Goal: Check status: Check status

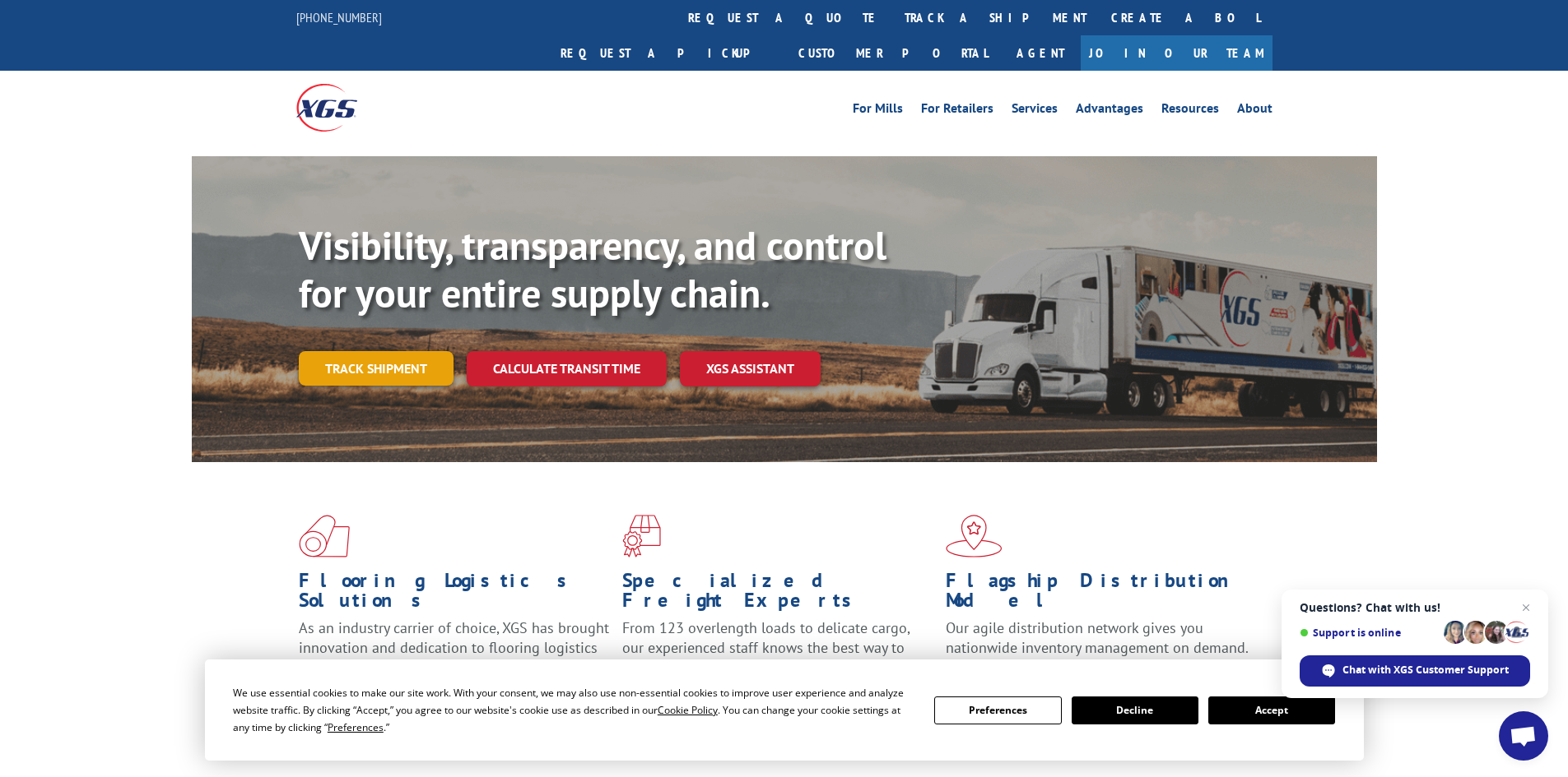
click at [355, 352] on link "Track shipment" at bounding box center [376, 369] width 155 height 35
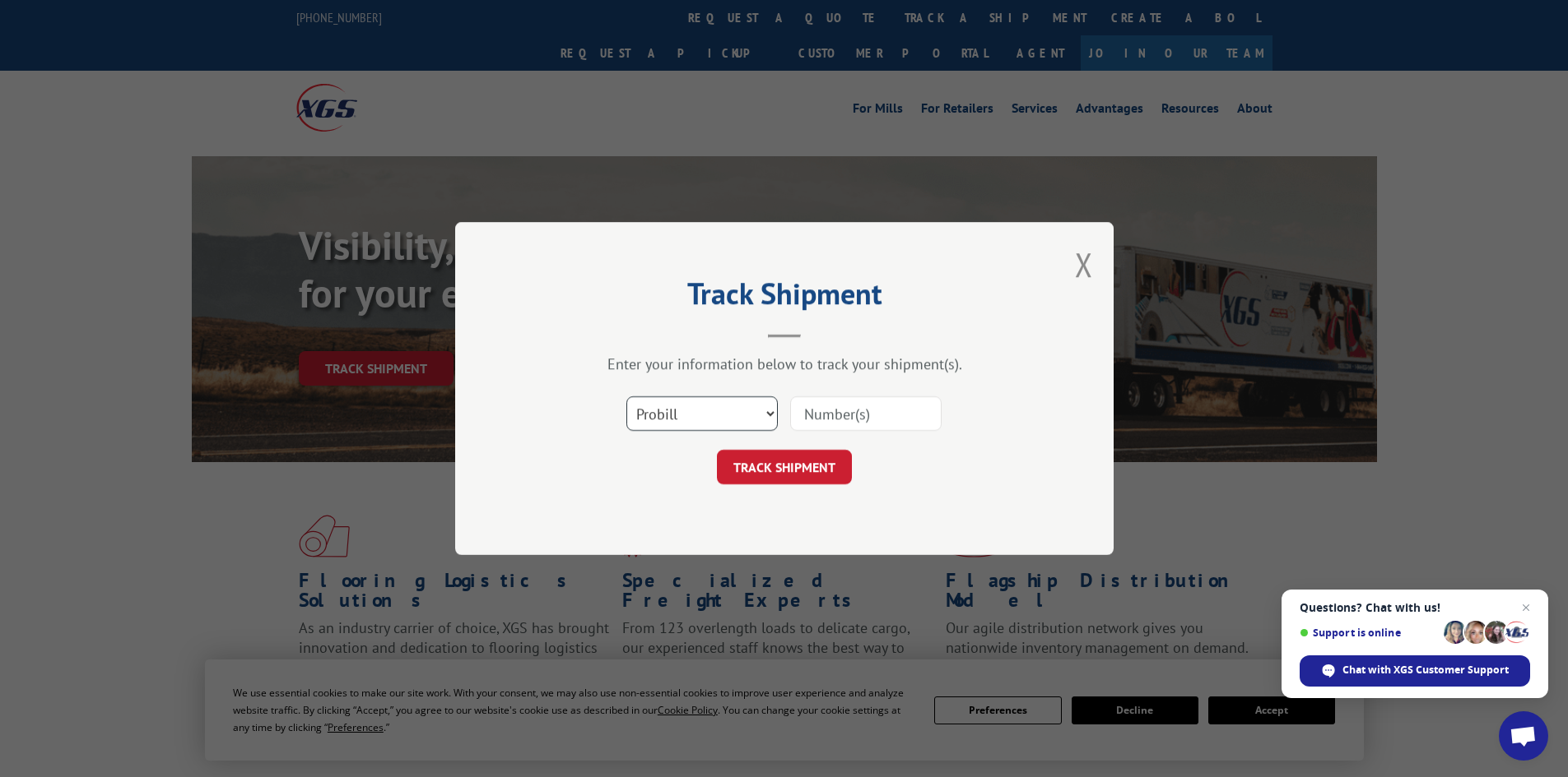
click at [661, 422] on select "Select category... Probill BOL PO" at bounding box center [702, 414] width 152 height 35
select select "bol"
click at [627, 397] on select "Select category... Probill BOL PO" at bounding box center [702, 414] width 152 height 35
click at [888, 408] on input at bounding box center [866, 414] width 152 height 35
paste input "6017457"
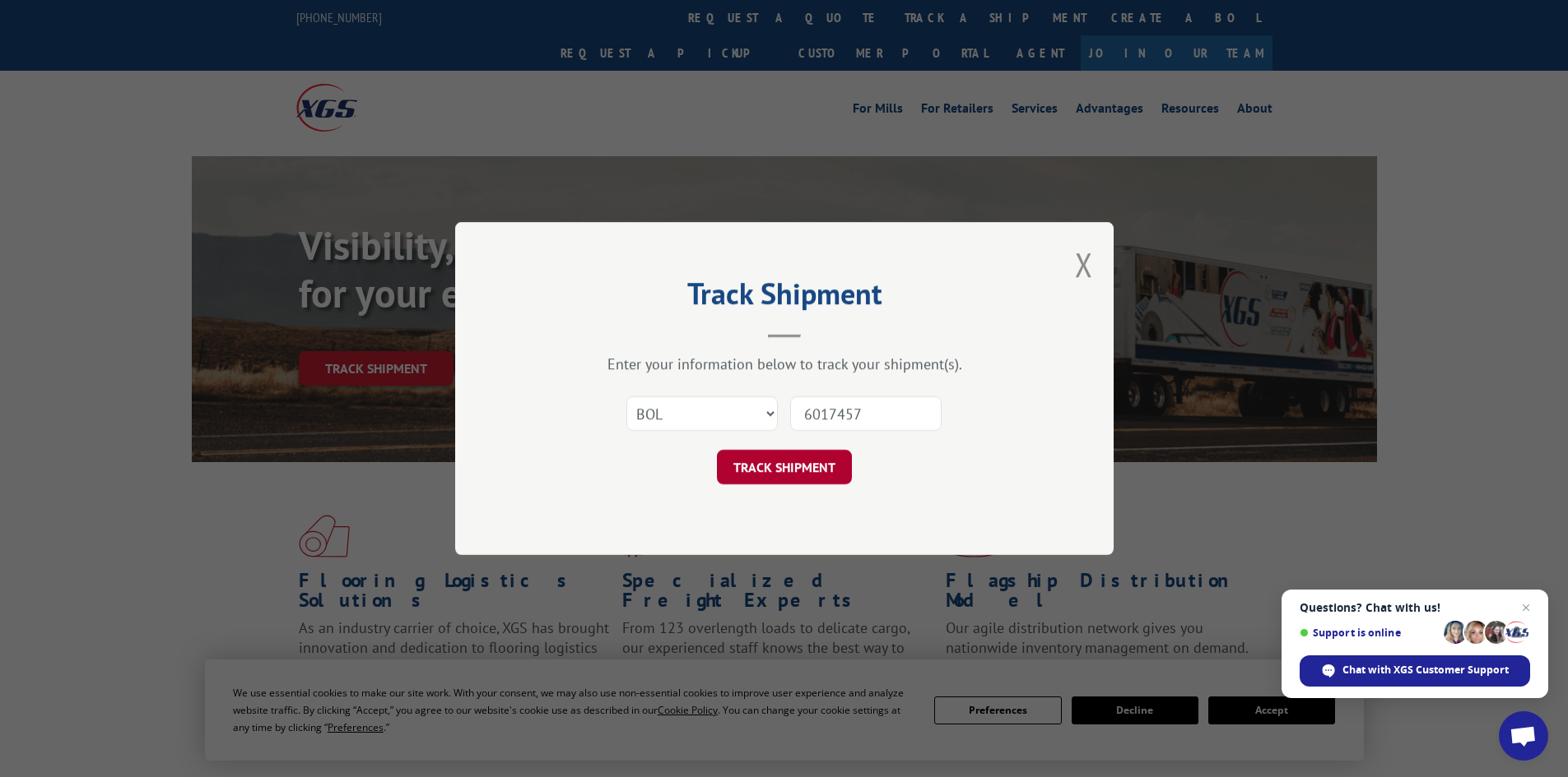
type input "6017457"
click at [751, 469] on button "TRACK SHIPMENT" at bounding box center [784, 467] width 135 height 35
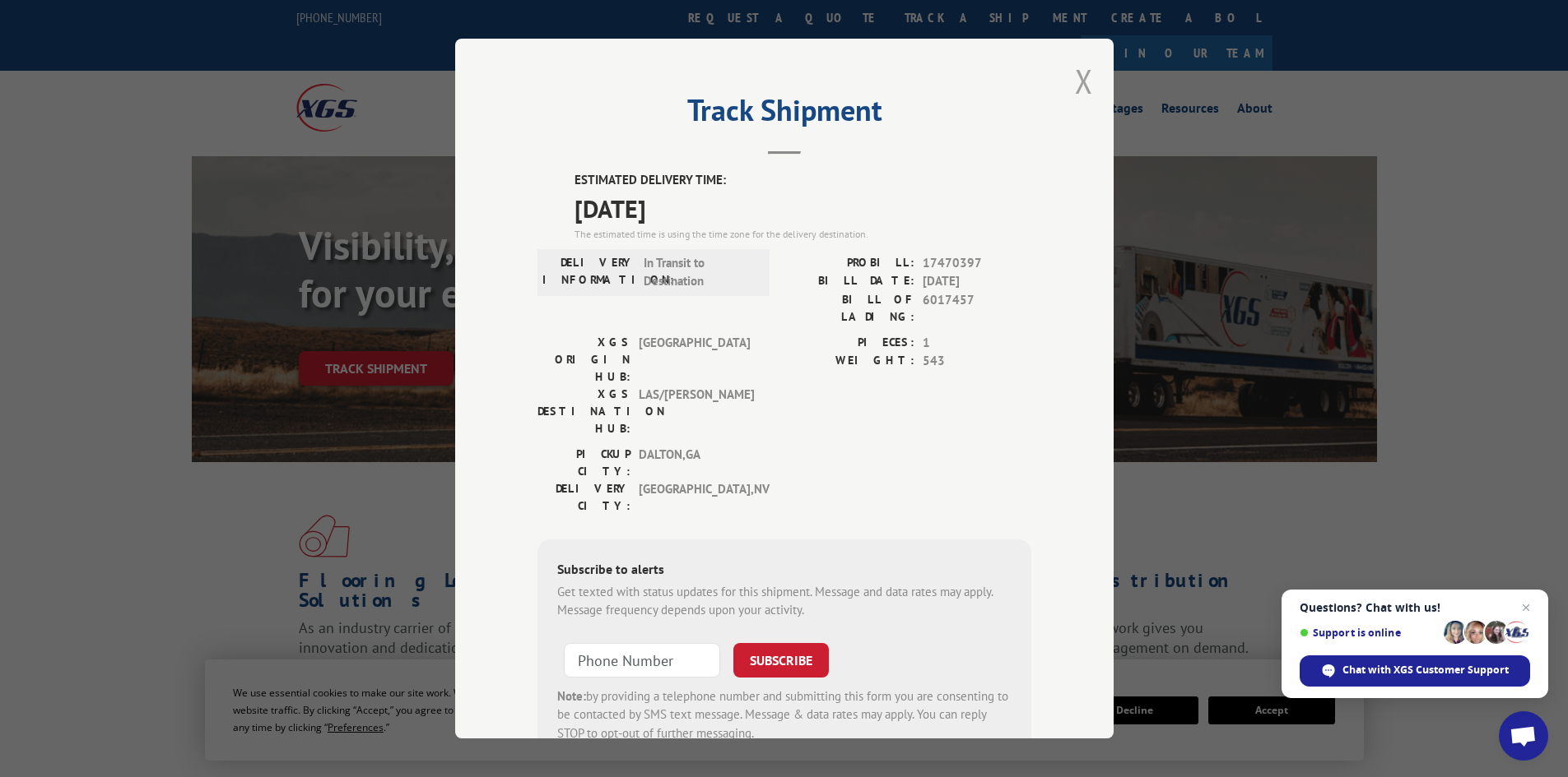
click at [1075, 87] on button "Close modal" at bounding box center [1083, 81] width 18 height 43
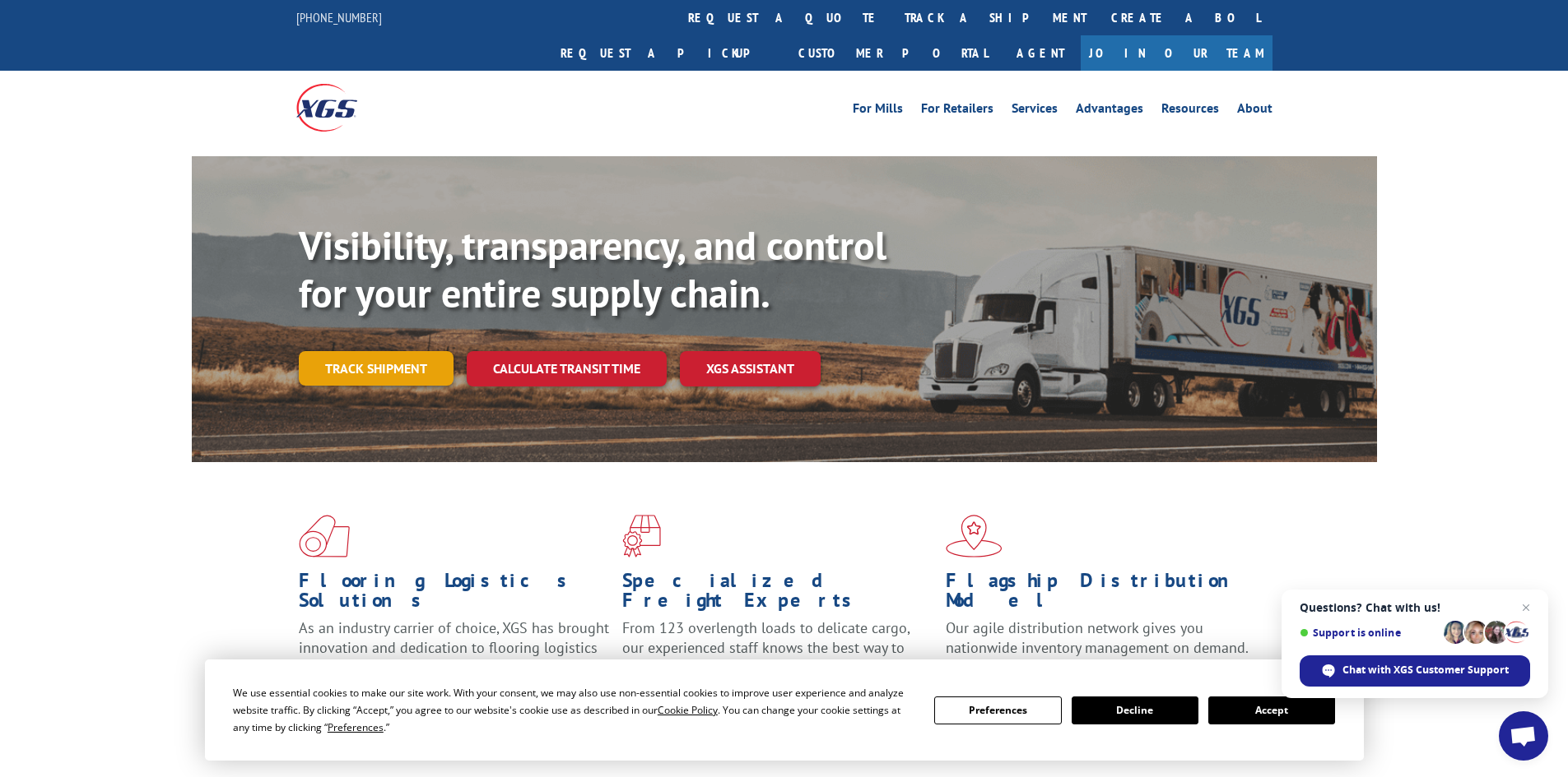
click at [358, 352] on link "Track shipment" at bounding box center [376, 369] width 155 height 35
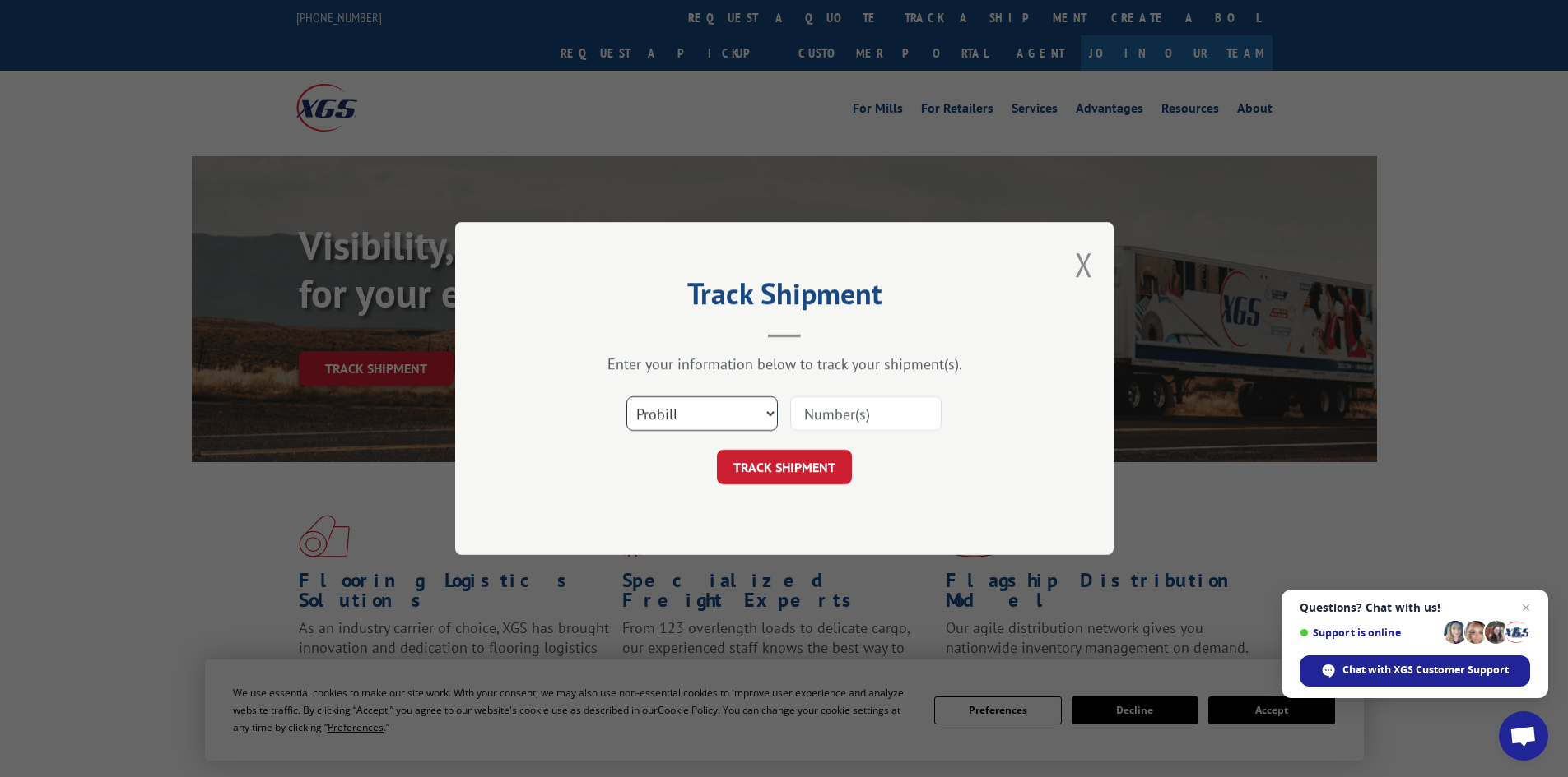
click at [670, 413] on select "Select category... Probill BOL PO" at bounding box center [702, 414] width 152 height 35
select select "bol"
click at [627, 397] on select "Select category... Probill BOL PO" at bounding box center [702, 414] width 152 height 35
click at [829, 410] on input at bounding box center [866, 414] width 152 height 35
paste input "5193915"
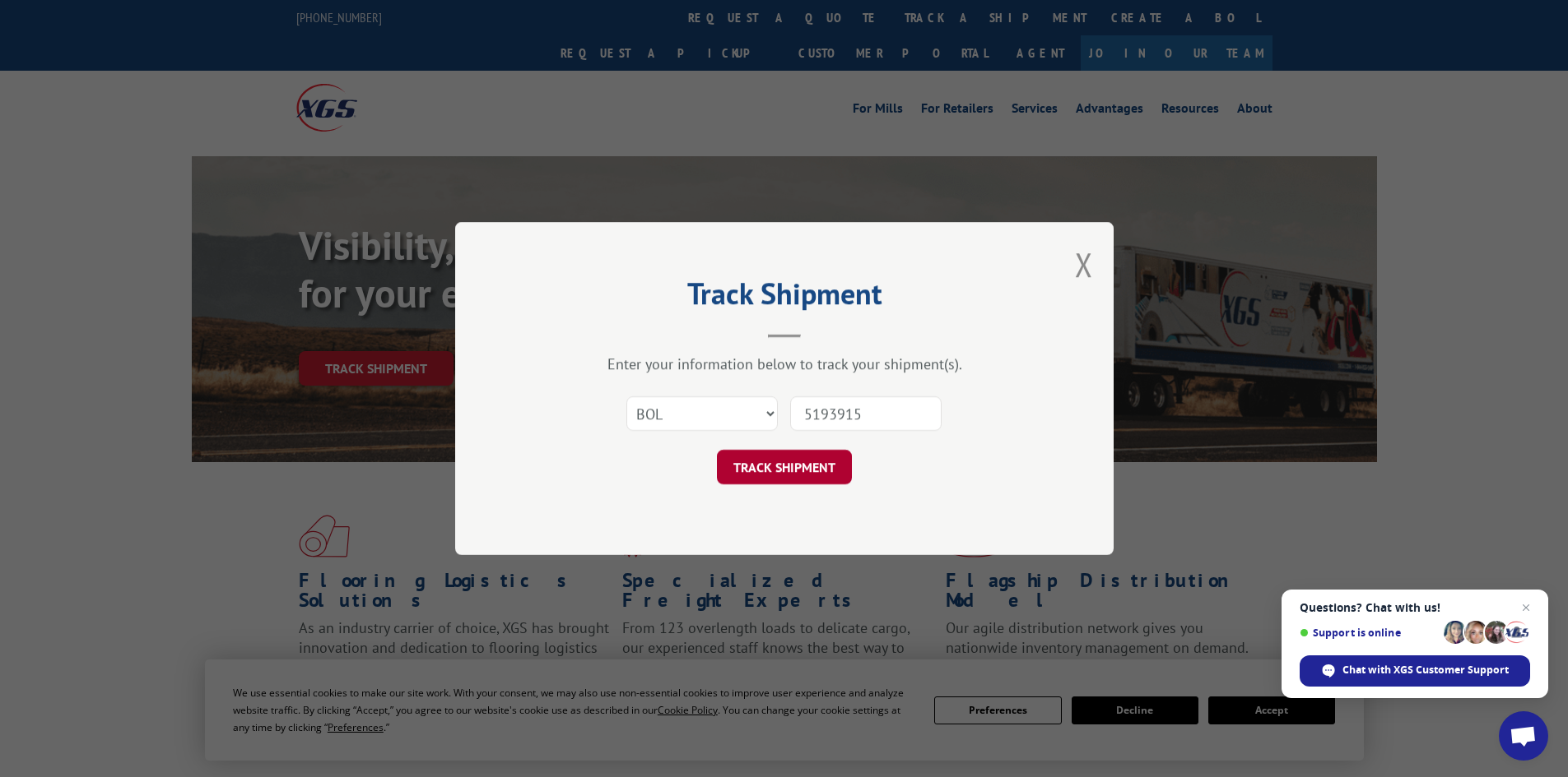
type input "5193915"
click at [762, 470] on button "TRACK SHIPMENT" at bounding box center [784, 467] width 135 height 35
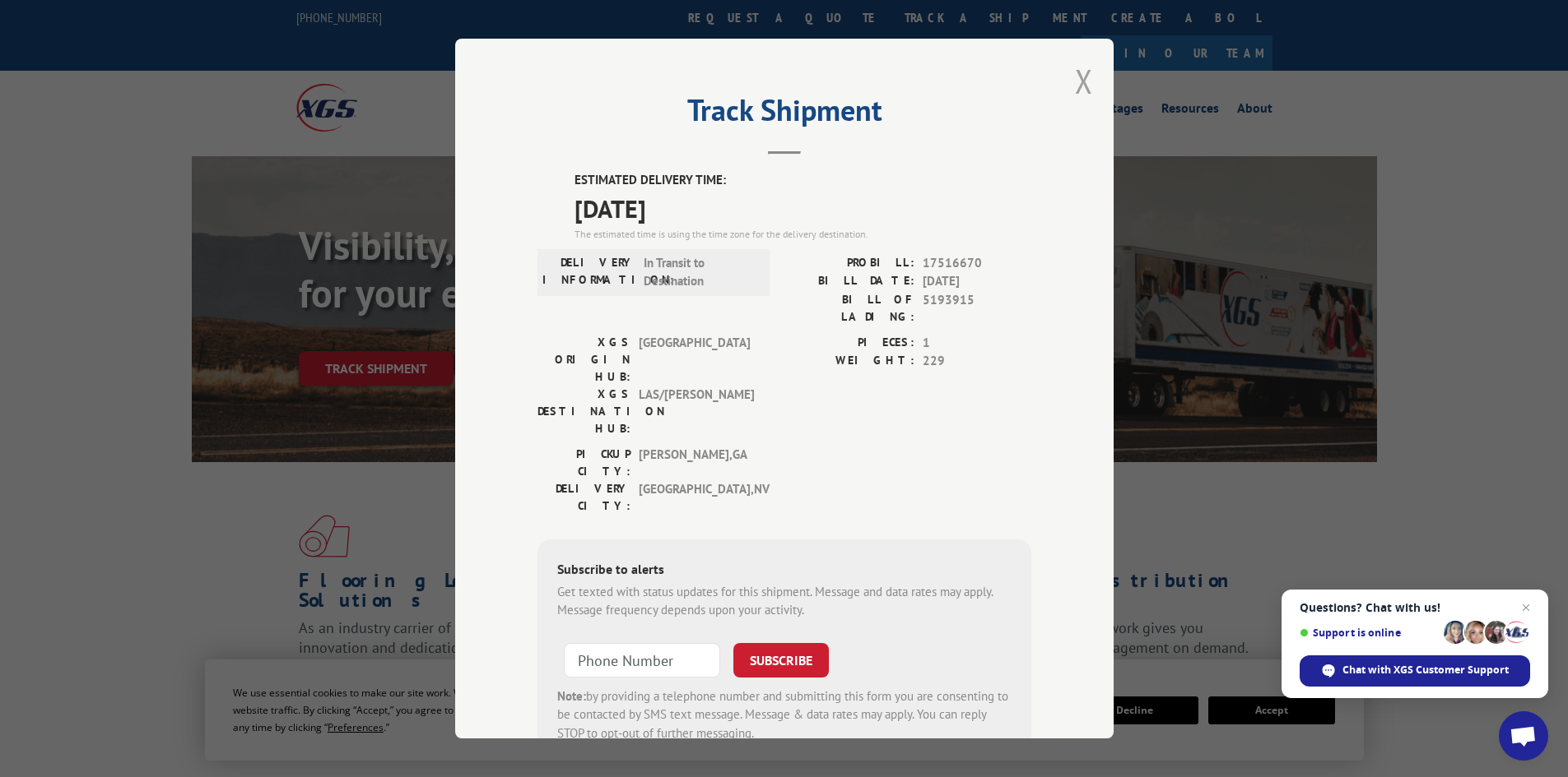
click at [1077, 79] on button "Close modal" at bounding box center [1083, 81] width 18 height 43
